Goal: Task Accomplishment & Management: Manage account settings

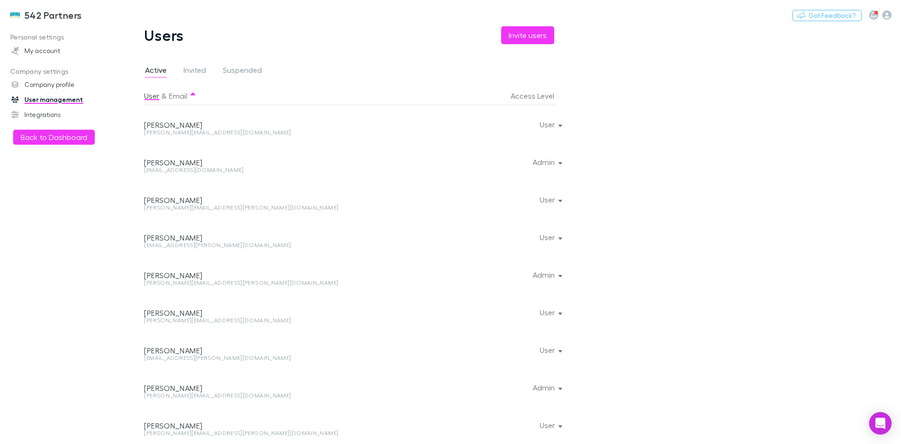
drag, startPoint x: 34, startPoint y: 117, endPoint x: 61, endPoint y: 115, distance: 27.3
click at [34, 116] on link "Integrations" at bounding box center [64, 114] width 125 height 15
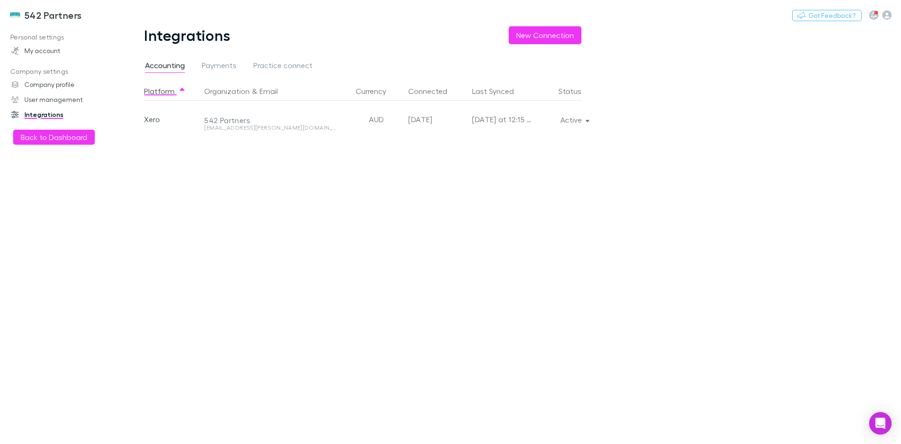
click at [37, 116] on link "Integrations" at bounding box center [64, 114] width 125 height 15
click at [589, 117] on button "Active" at bounding box center [574, 119] width 43 height 13
click at [539, 149] on p "We'll fetch all new contacts since last sync" at bounding box center [531, 152] width 114 height 17
click at [653, 151] on div at bounding box center [450, 222] width 901 height 444
drag, startPoint x: 53, startPoint y: 98, endPoint x: 57, endPoint y: 98, distance: 4.7
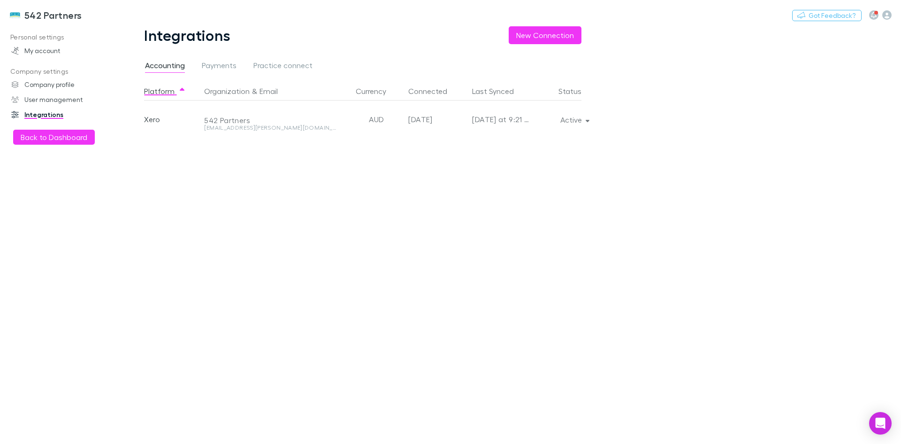
click at [53, 98] on link "User management" at bounding box center [64, 99] width 125 height 15
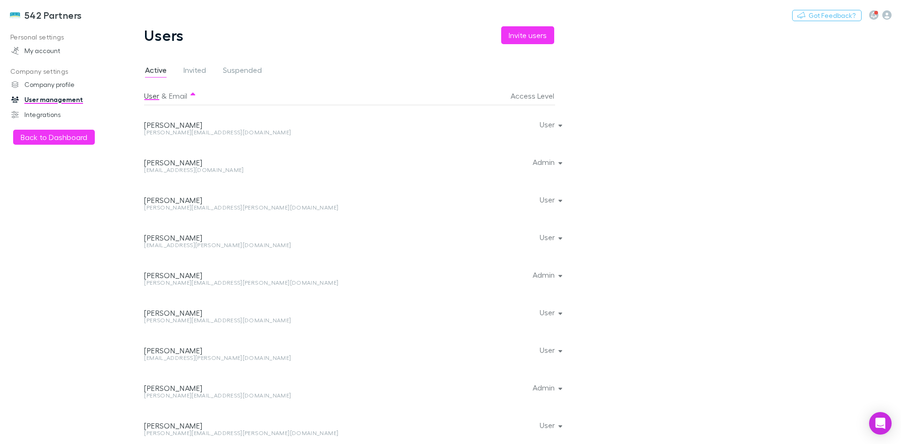
click at [30, 139] on button "Back to Dashboard" at bounding box center [54, 137] width 82 height 15
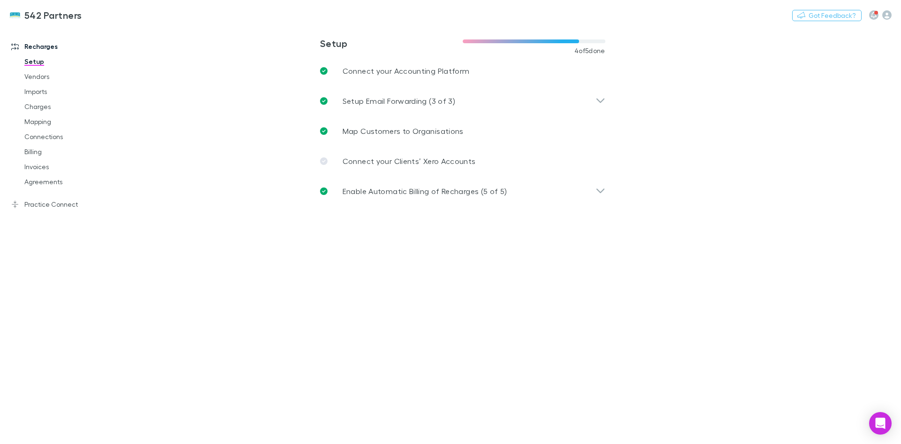
click at [36, 182] on link "Agreements" at bounding box center [71, 181] width 112 height 15
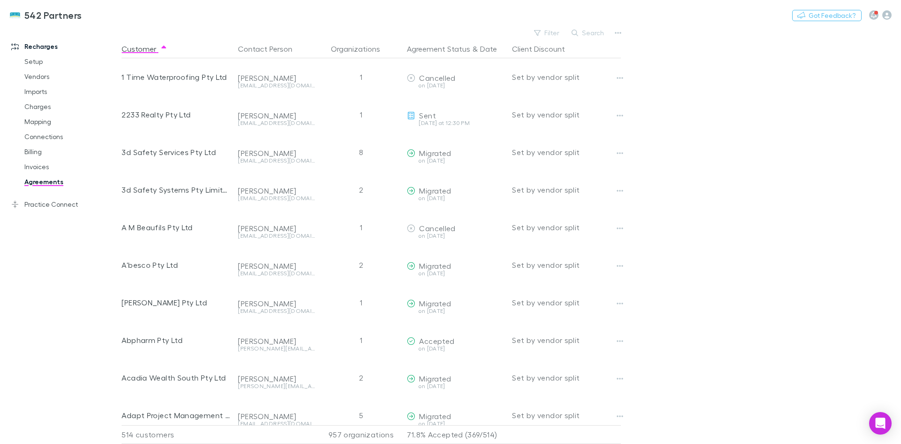
click at [588, 32] on button "Search" at bounding box center [588, 32] width 43 height 11
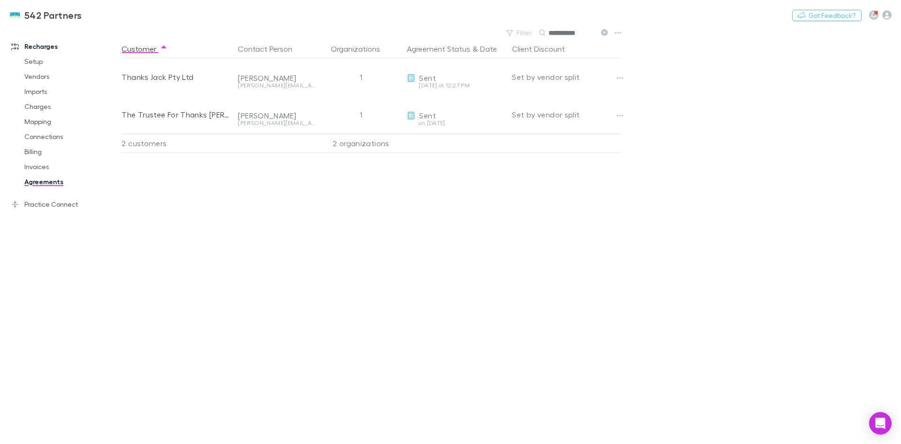
click at [620, 75] on icon "button" at bounding box center [620, 78] width 7 height 8
click at [586, 99] on p "Send again" at bounding box center [562, 96] width 114 height 11
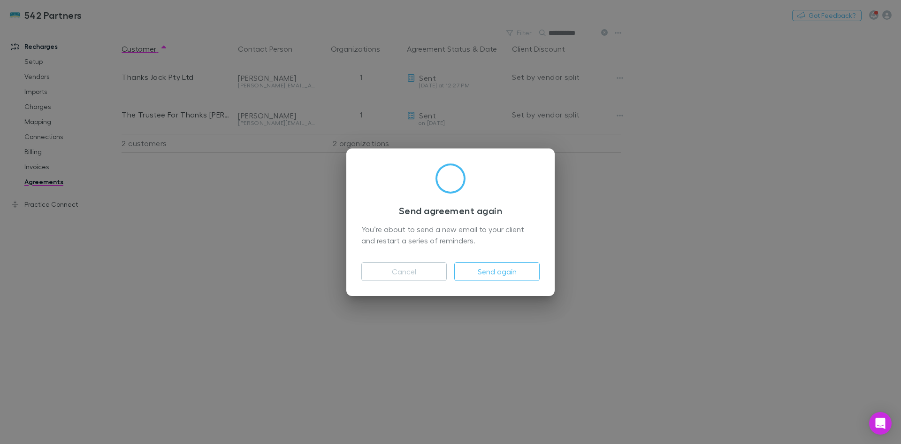
click at [492, 269] on button "Send again" at bounding box center [496, 271] width 85 height 19
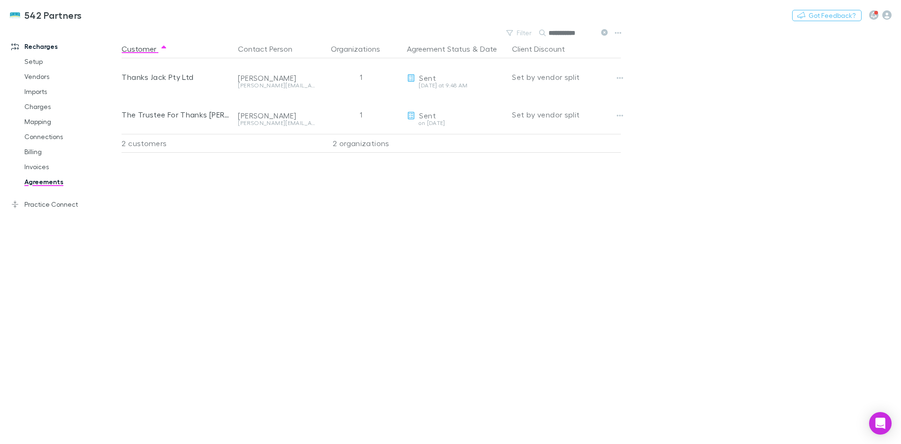
click at [623, 117] on icon "button" at bounding box center [620, 116] width 7 height 8
click at [580, 138] on p "Send again" at bounding box center [562, 134] width 114 height 11
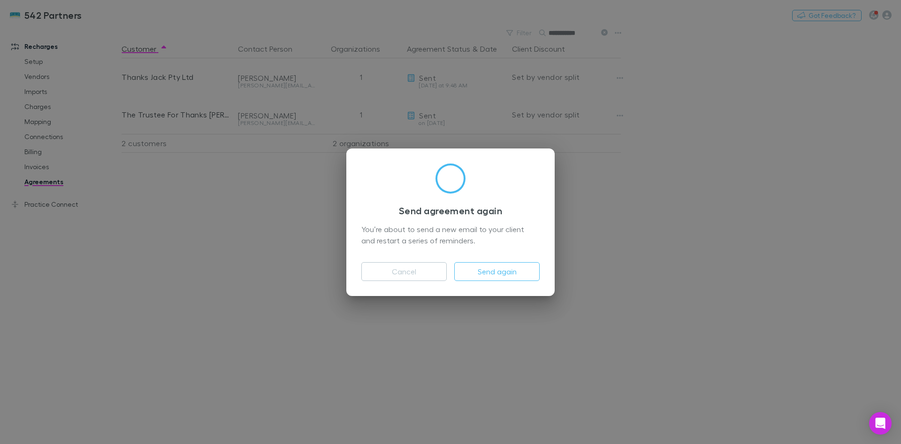
click at [514, 274] on button "Send again" at bounding box center [496, 271] width 85 height 19
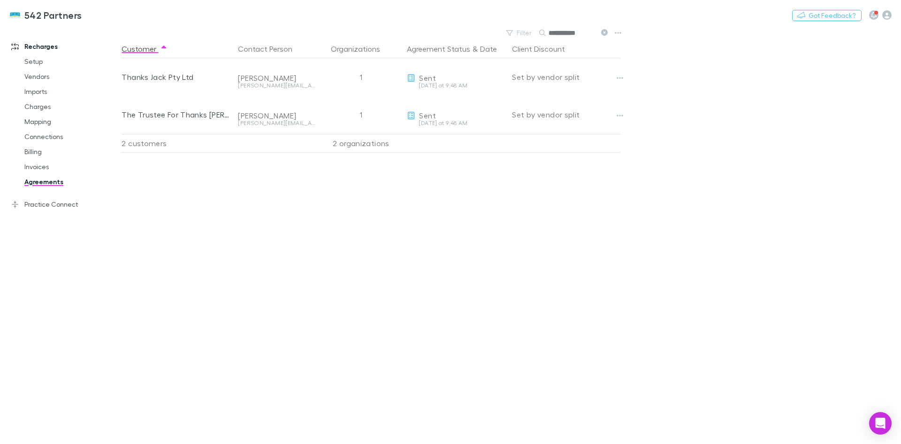
drag, startPoint x: 583, startPoint y: 32, endPoint x: 519, endPoint y: 40, distance: 64.4
click at [519, 40] on main "**********" at bounding box center [512, 234] width 780 height 417
type input "*******"
click at [618, 77] on icon "button" at bounding box center [620, 78] width 7 height 8
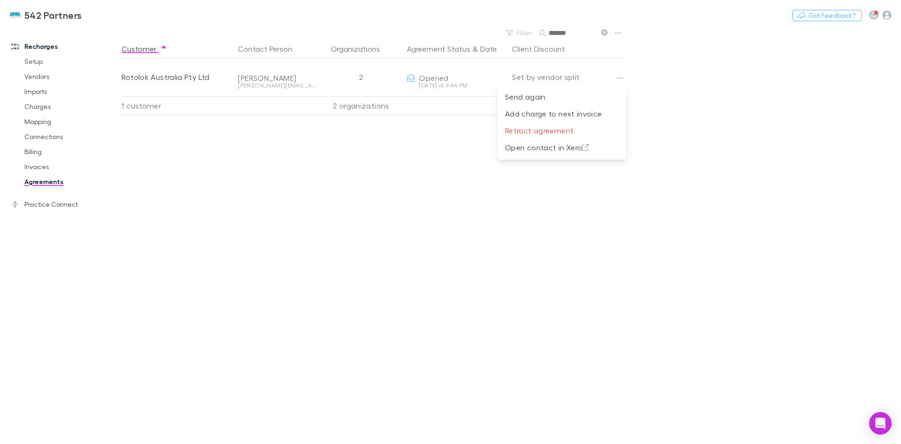
click at [582, 98] on p "Send again" at bounding box center [562, 96] width 114 height 11
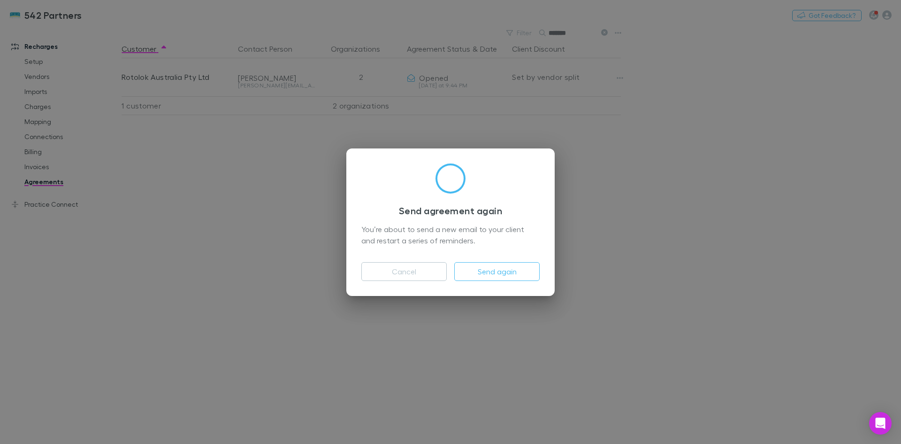
drag, startPoint x: 477, startPoint y: 271, endPoint x: 505, endPoint y: 279, distance: 29.6
click at [477, 271] on button "Send again" at bounding box center [496, 271] width 85 height 19
